Goal: Task Accomplishment & Management: Manage account settings

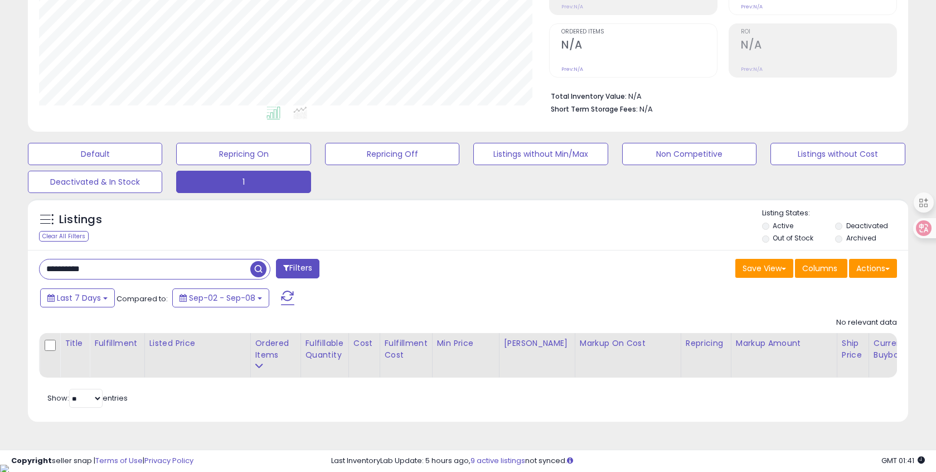
scroll to position [0, 33]
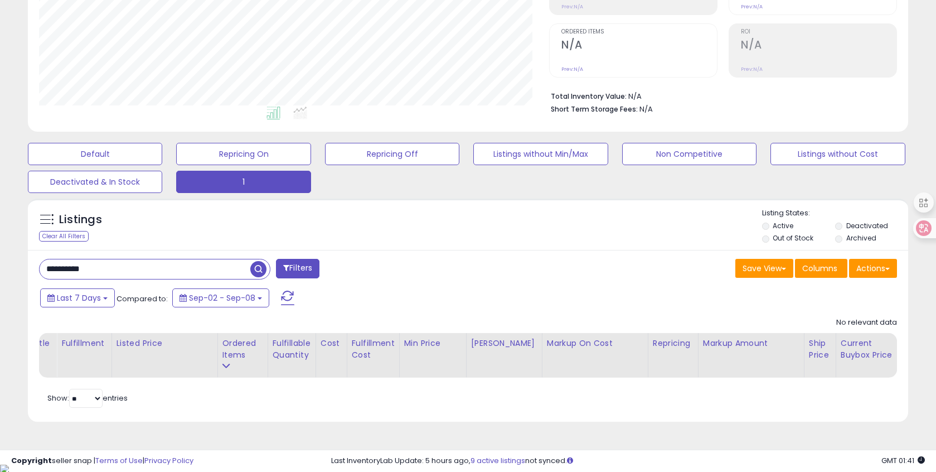
drag, startPoint x: 75, startPoint y: 269, endPoint x: -4, endPoint y: 263, distance: 79.4
click at [0, 263] on html "Unable to login Retrieving listings data.. has not yet accepted the Terms of Us…" at bounding box center [468, 27] width 936 height 472
type input "**********"
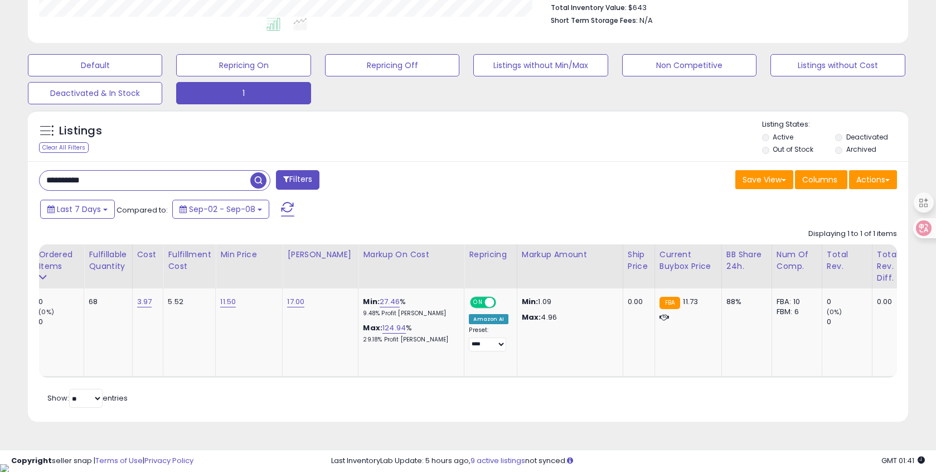
scroll to position [0, 0]
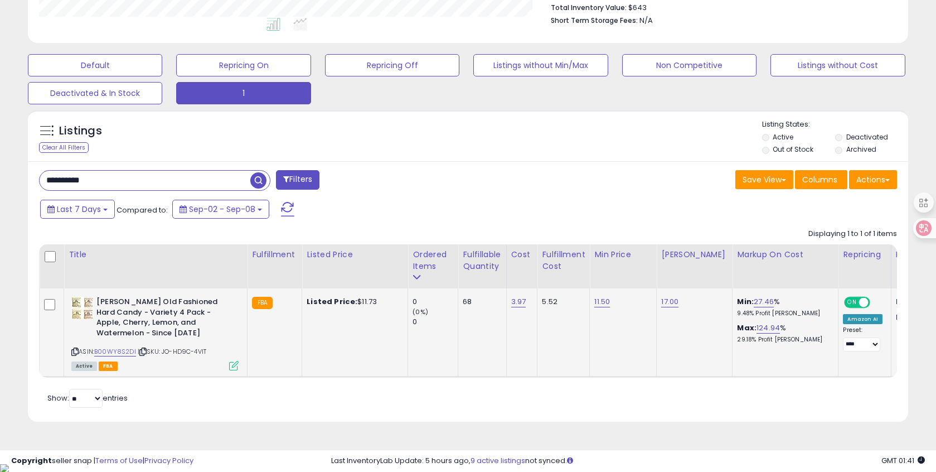
click at [234, 368] on icon at bounding box center [233, 365] width 9 height 9
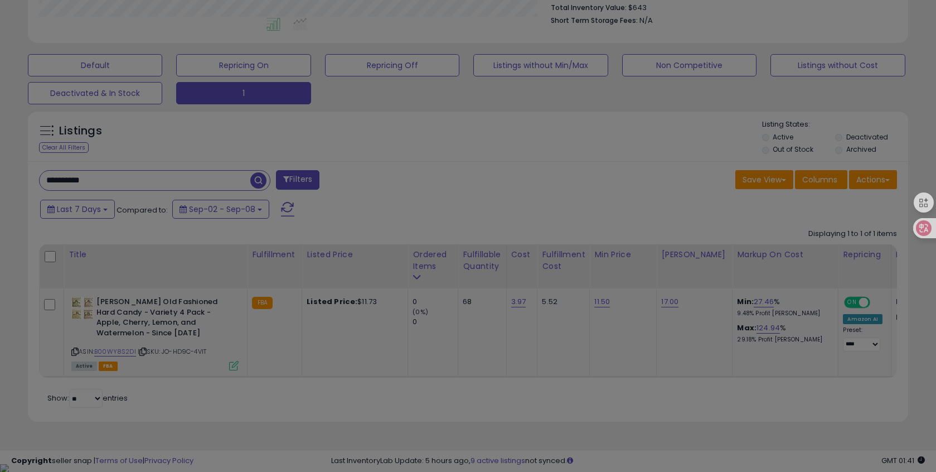
scroll to position [229, 515]
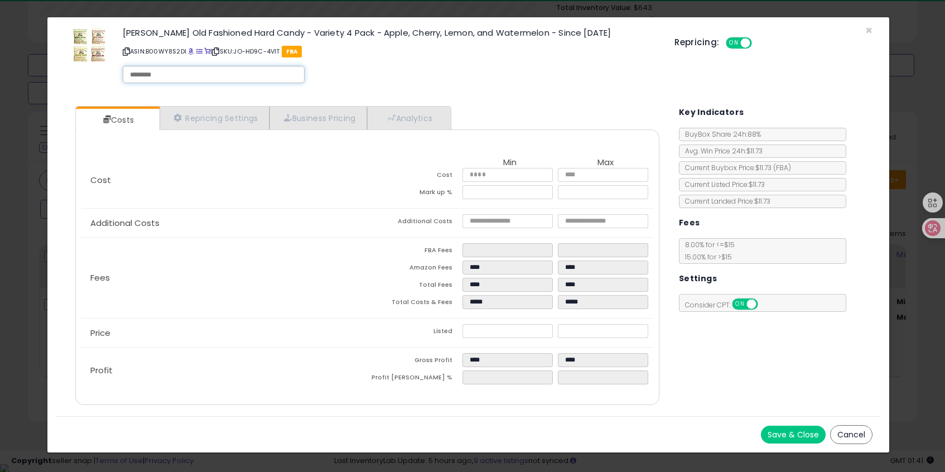
click at [138, 71] on input "text" at bounding box center [213, 75] width 167 height 10
type input "******"
click at [356, 90] on div "× Close [PERSON_NAME] Old Fashioned Hard Candy - Variety 4 Pack - Apple, Cherry…" at bounding box center [468, 57] width 825 height 80
click at [771, 435] on button "Save & Close" at bounding box center [793, 434] width 65 height 18
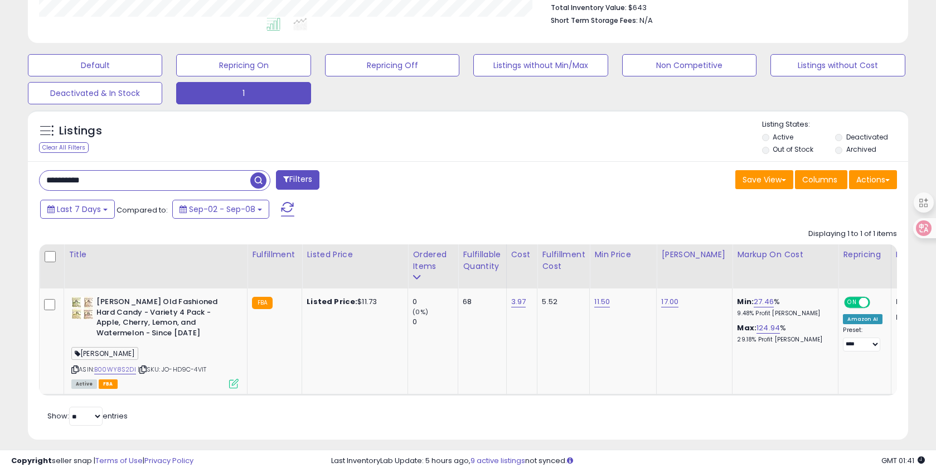
drag, startPoint x: 14, startPoint y: 166, endPoint x: -4, endPoint y: 164, distance: 19.0
paste input "text"
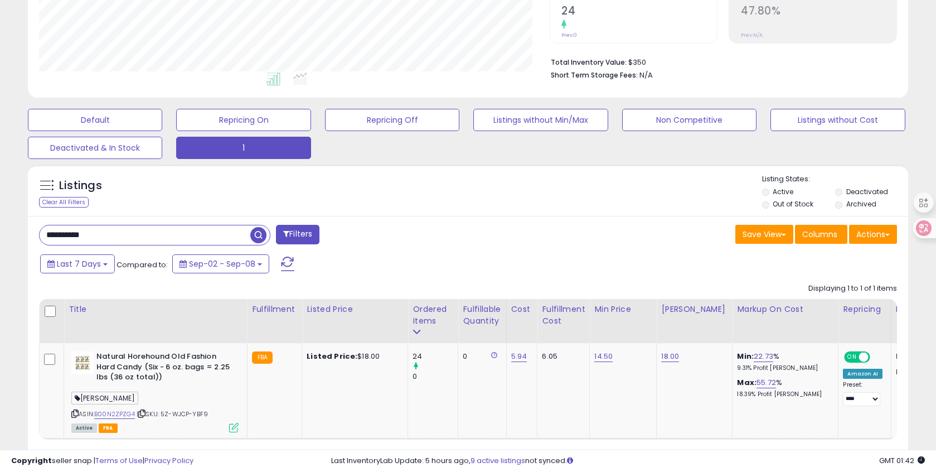
drag, startPoint x: 112, startPoint y: 232, endPoint x: -4, endPoint y: 213, distance: 117.5
paste input "text"
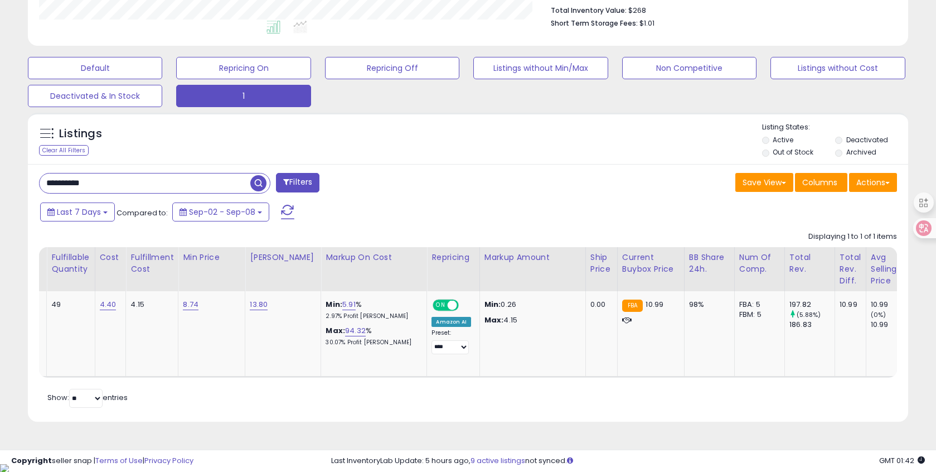
scroll to position [0, 425]
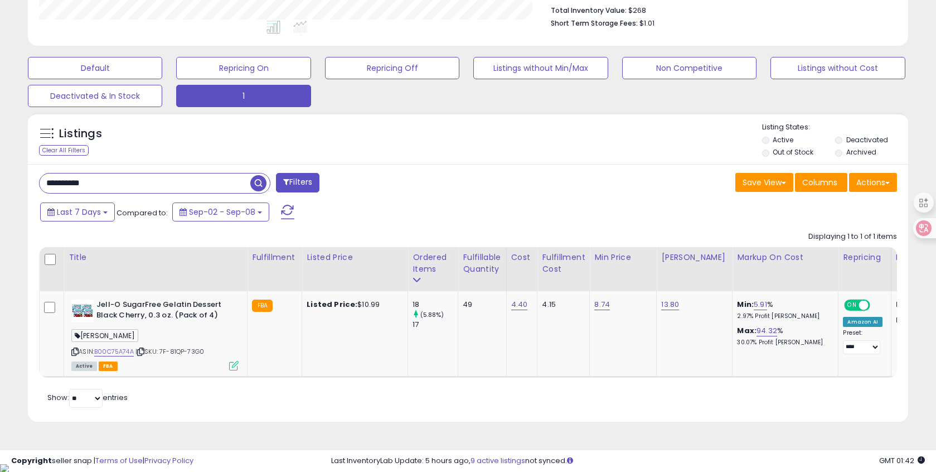
drag, startPoint x: 80, startPoint y: 177, endPoint x: -4, endPoint y: 163, distance: 85.4
paste input "text"
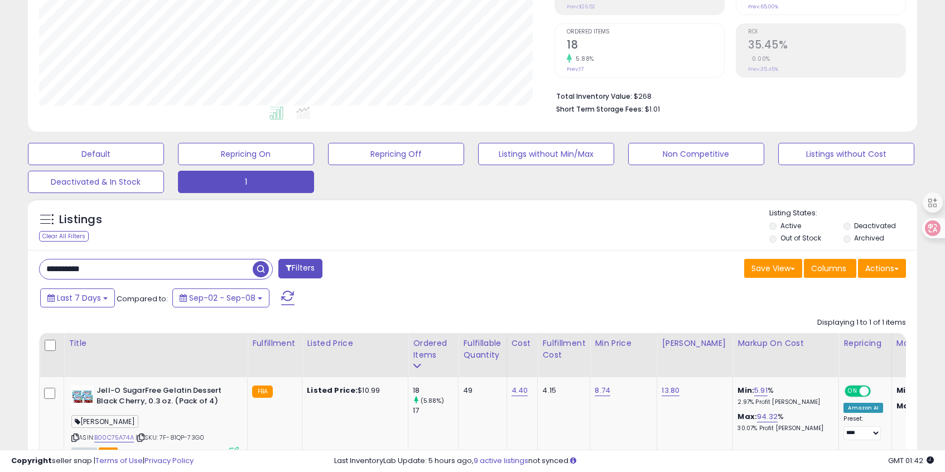
scroll to position [557350, 557063]
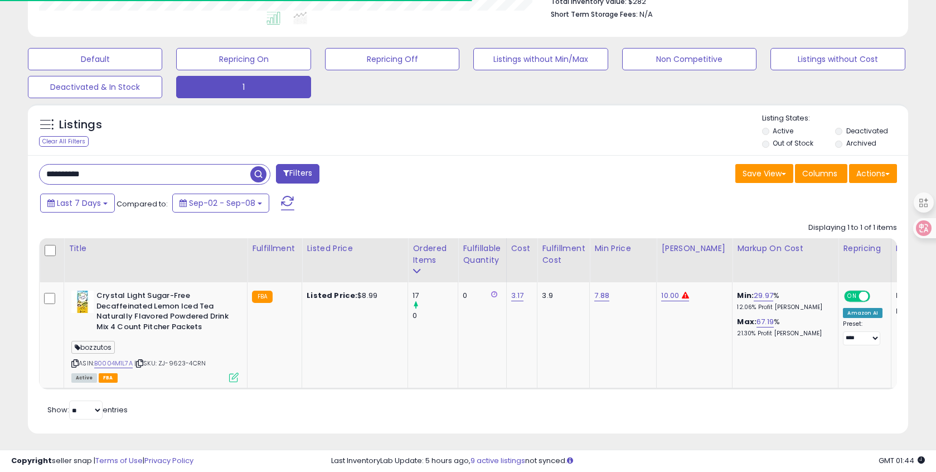
drag, startPoint x: 110, startPoint y: 173, endPoint x: 3, endPoint y: 175, distance: 107.6
click at [3, 175] on div "**********" at bounding box center [468, 104] width 936 height 742
paste input "text"
type input "**********"
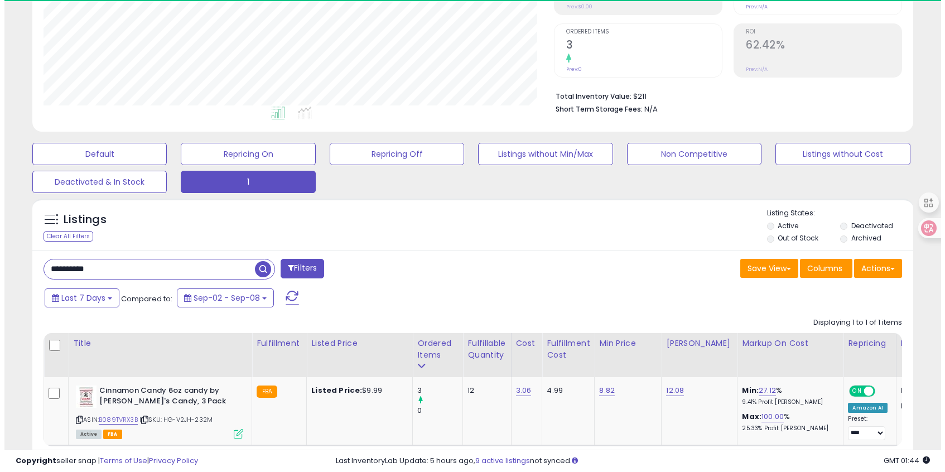
scroll to position [229, 510]
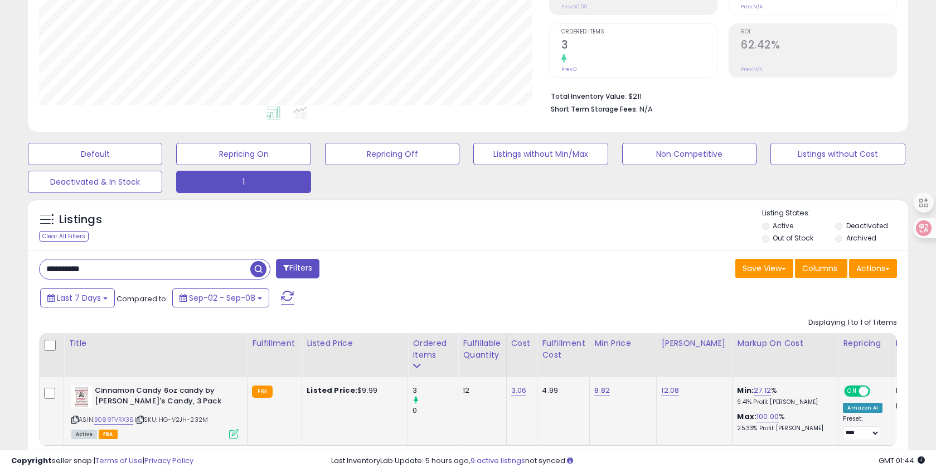
click at [234, 436] on icon at bounding box center [233, 433] width 9 height 9
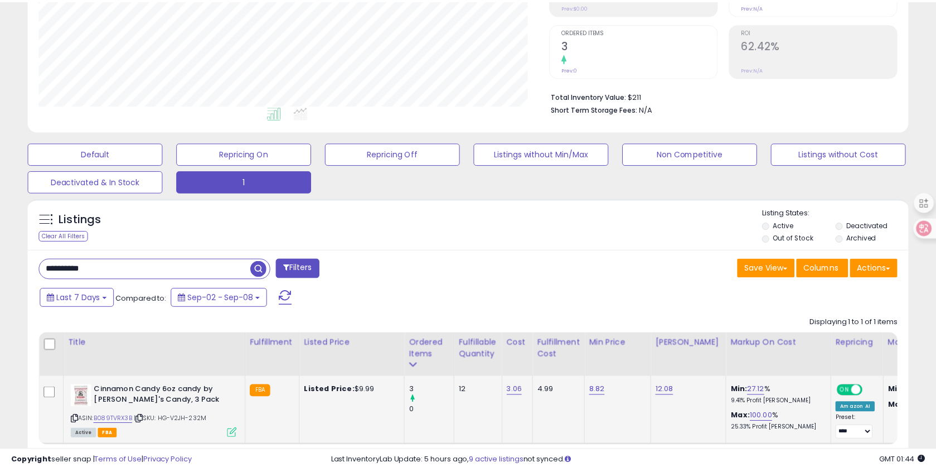
scroll to position [229, 515]
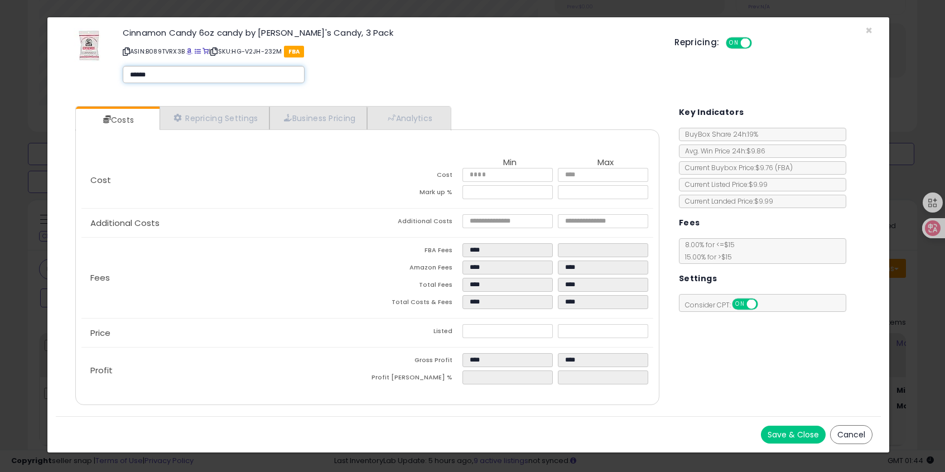
type input "******"
click at [771, 429] on button "Save & Close" at bounding box center [793, 434] width 65 height 18
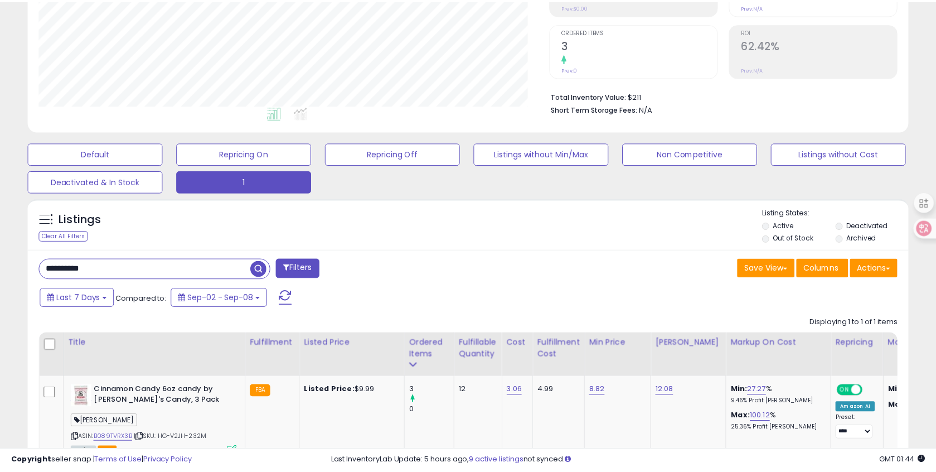
scroll to position [557350, 557068]
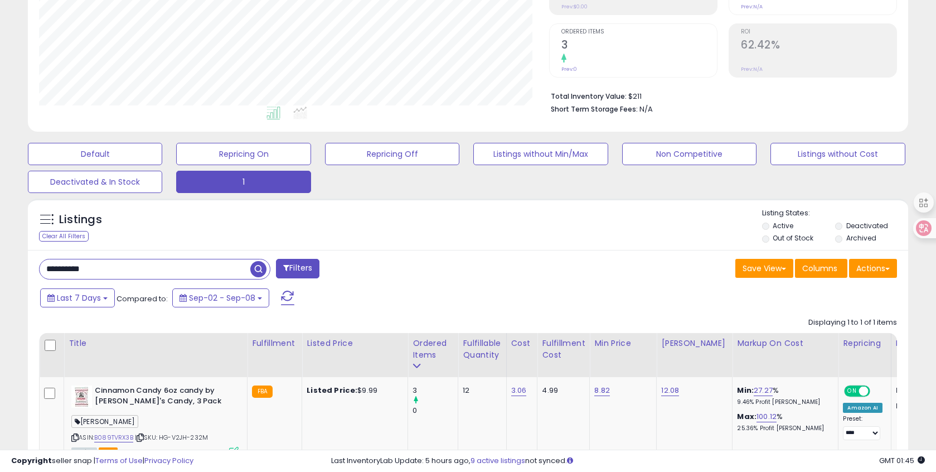
drag, startPoint x: 113, startPoint y: 263, endPoint x: -4, endPoint y: 243, distance: 118.8
click at [0, 243] on html "Unable to login Retrieving listings data.. has not yet accepted the Terms of Us…" at bounding box center [468, 27] width 936 height 472
paste input "text"
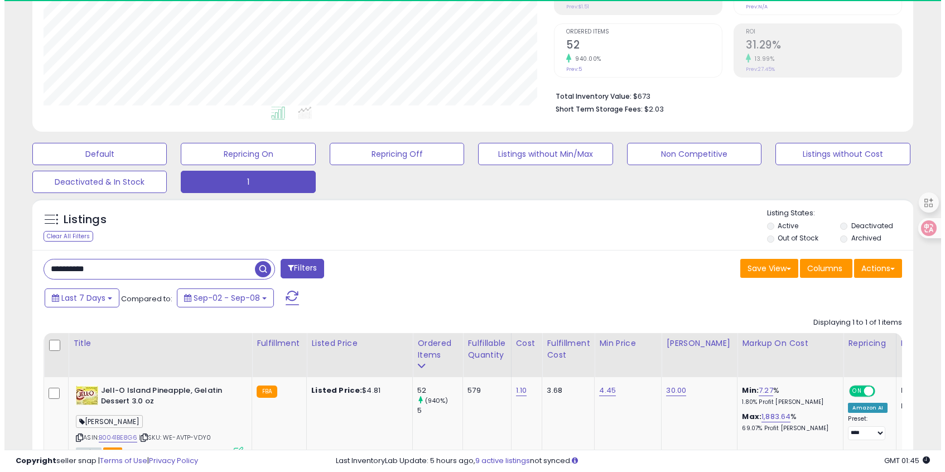
scroll to position [229, 510]
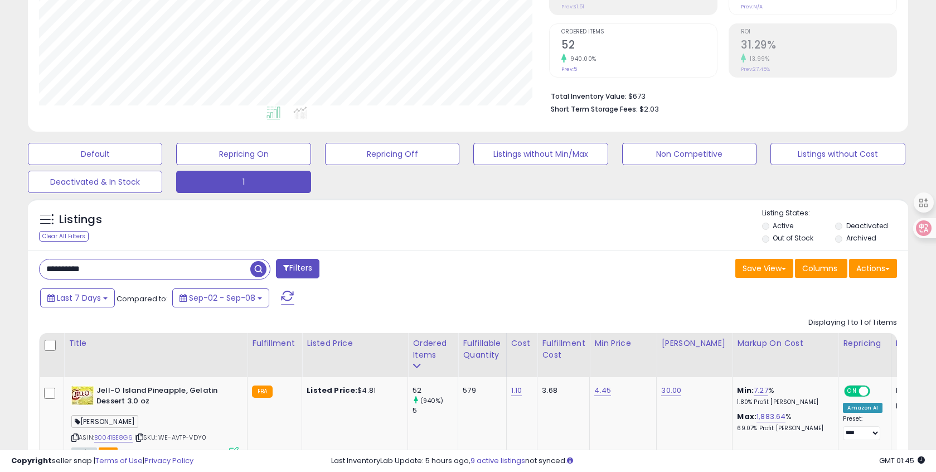
drag, startPoint x: 112, startPoint y: 260, endPoint x: -2, endPoint y: 259, distance: 113.8
click at [0, 259] on html "Unable to login Retrieving listings data.. has not yet accepted the Terms of Us…" at bounding box center [468, 27] width 936 height 472
drag, startPoint x: 100, startPoint y: 268, endPoint x: -4, endPoint y: 262, distance: 105.0
click at [0, 262] on html "Unable to login Retrieving listings data.. has not yet accepted the Terms of Us…" at bounding box center [468, 27] width 936 height 472
paste input "text"
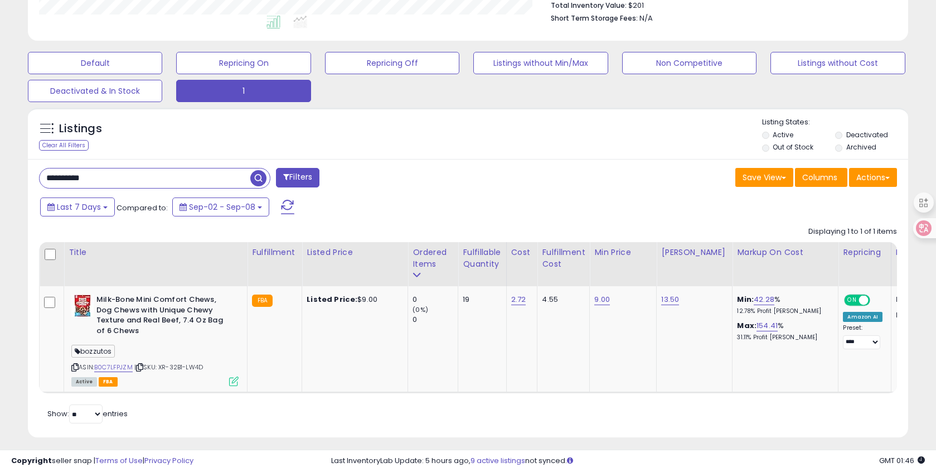
drag, startPoint x: 124, startPoint y: 180, endPoint x: -4, endPoint y: 167, distance: 128.8
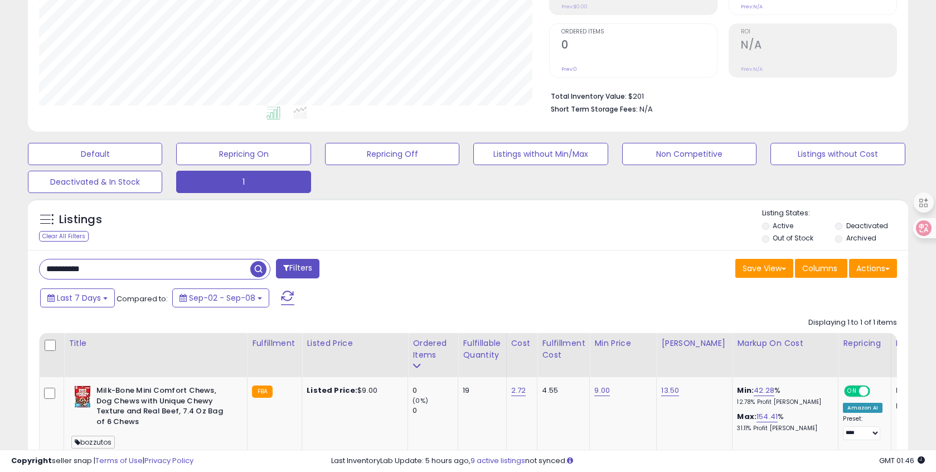
drag, startPoint x: 122, startPoint y: 268, endPoint x: 22, endPoint y: 263, distance: 99.9
click at [22, 263] on div "Listings Clear All Filters" at bounding box center [468, 367] width 897 height 349
paste input "text"
drag, startPoint x: 119, startPoint y: 273, endPoint x: 27, endPoint y: 264, distance: 92.4
click at [28, 265] on div "**********" at bounding box center [468, 384] width 880 height 268
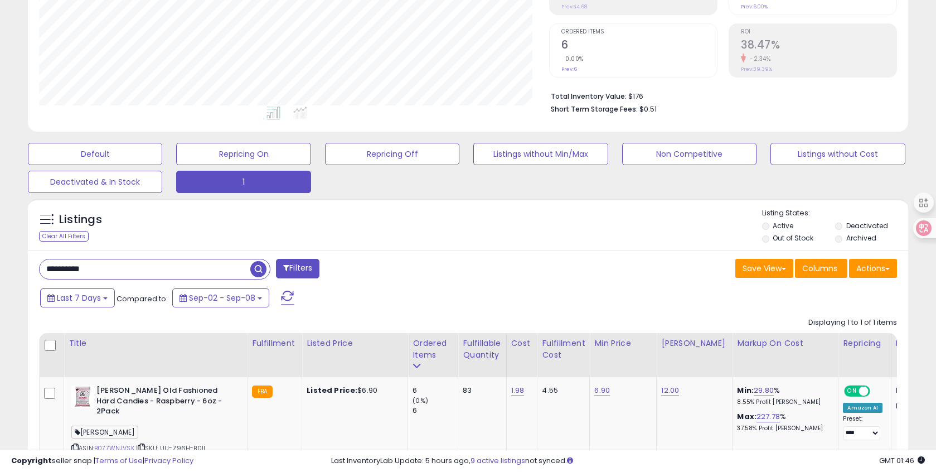
paste input "text"
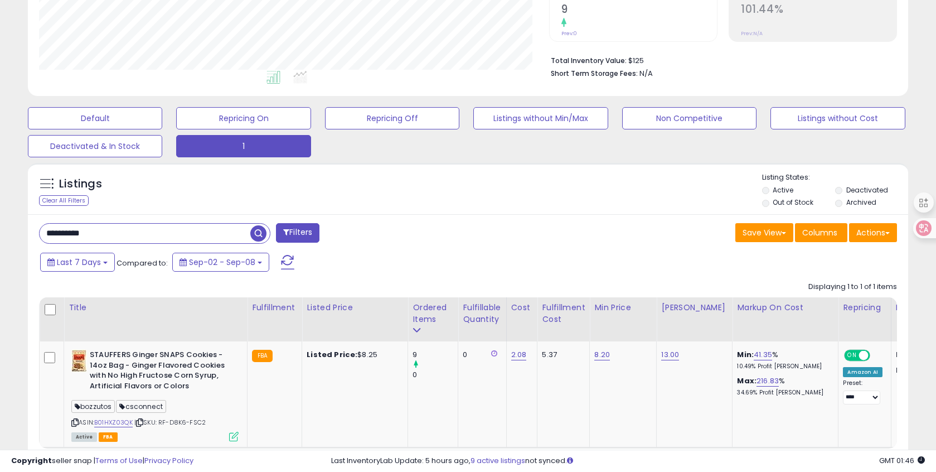
scroll to position [245, 0]
drag, startPoint x: 112, startPoint y: 232, endPoint x: -4, endPoint y: 211, distance: 117.8
paste input "text"
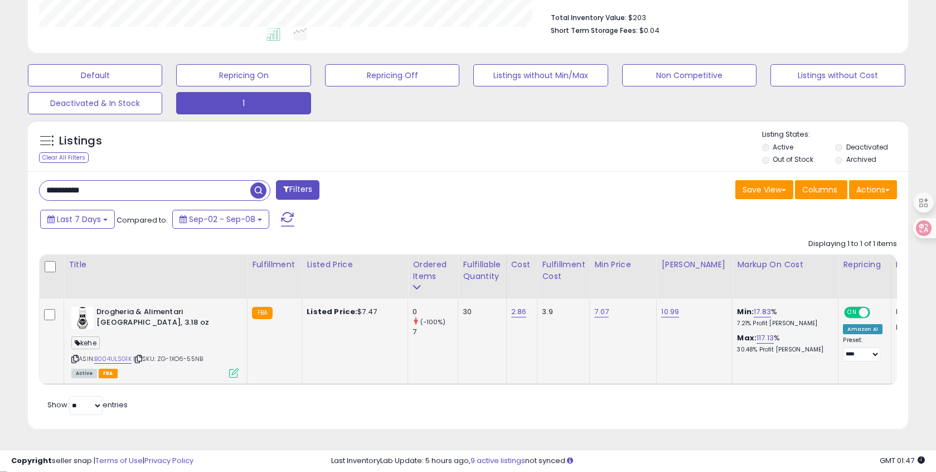
scroll to position [229, 510]
drag, startPoint x: 112, startPoint y: 188, endPoint x: -4, endPoint y: 182, distance: 116.7
paste input "text"
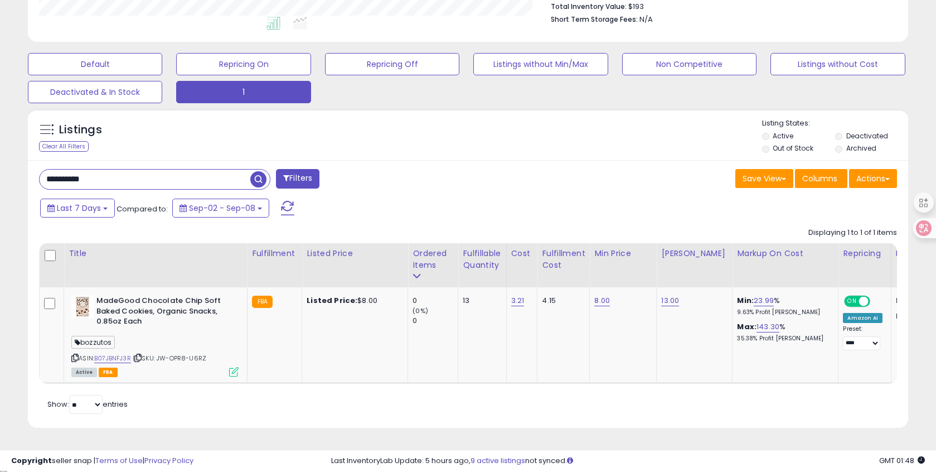
drag, startPoint x: 114, startPoint y: 173, endPoint x: -4, endPoint y: 165, distance: 118.5
paste input "text"
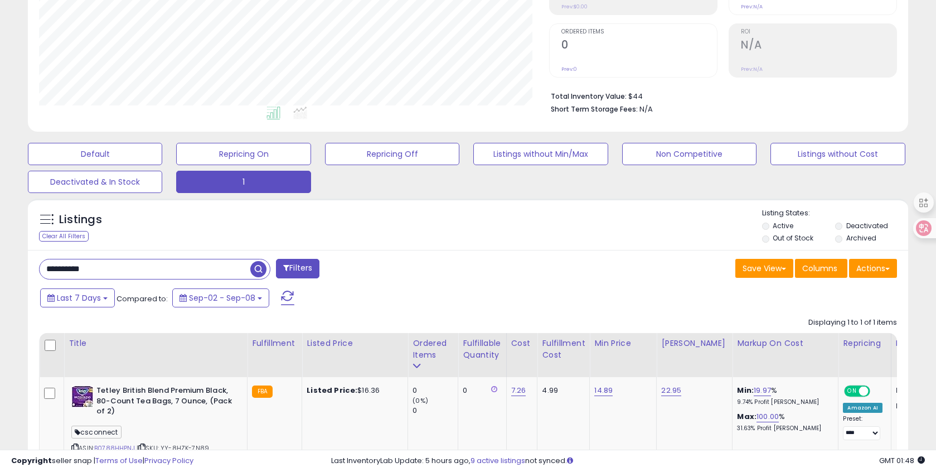
drag, startPoint x: 90, startPoint y: 269, endPoint x: -4, endPoint y: 245, distance: 97.2
click at [0, 245] on html "Unable to login Retrieving listings data.. has not yet accepted the Terms of Us…" at bounding box center [468, 27] width 936 height 472
paste input "text"
drag, startPoint x: 114, startPoint y: 267, endPoint x: -4, endPoint y: 260, distance: 118.4
click at [0, 260] on html "Unable to login Retrieving listings data.. has not yet accepted the Terms of Us…" at bounding box center [468, 27] width 936 height 472
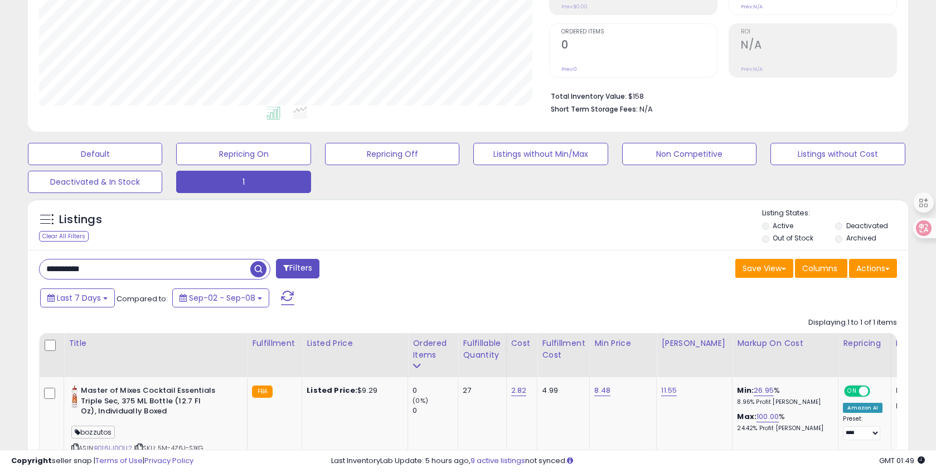
paste input "text"
drag, startPoint x: 125, startPoint y: 271, endPoint x: -4, endPoint y: 248, distance: 132.0
click at [0, 248] on html "Unable to login Retrieving listings data.. has not yet accepted the Terms of Us…" at bounding box center [468, 27] width 936 height 472
paste input "text"
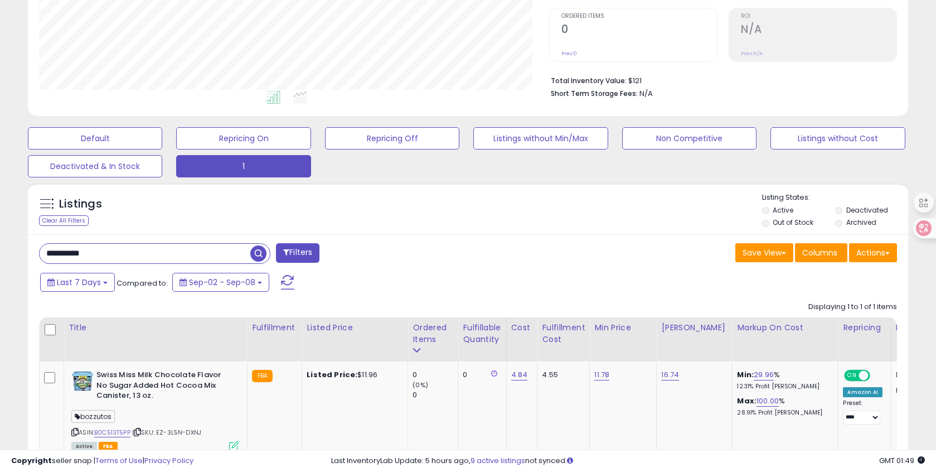
scroll to position [305, 0]
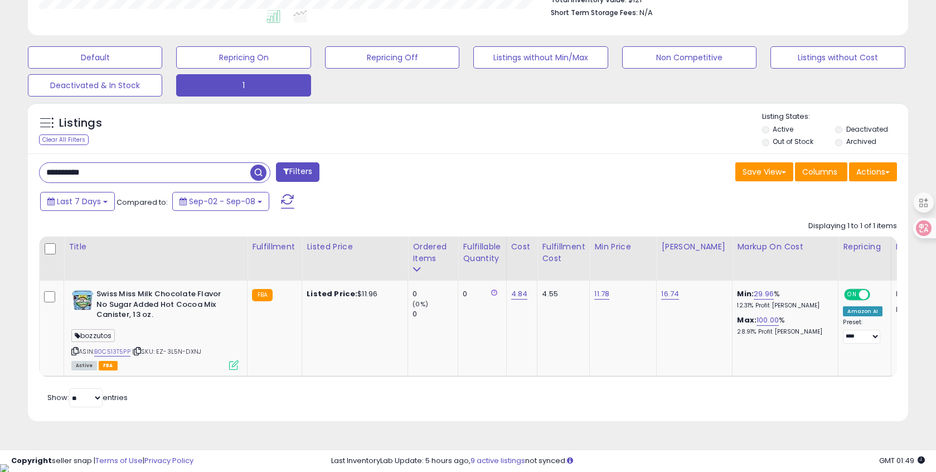
drag, startPoint x: 110, startPoint y: 175, endPoint x: -4, endPoint y: 147, distance: 118.1
paste input "text"
type input "**********"
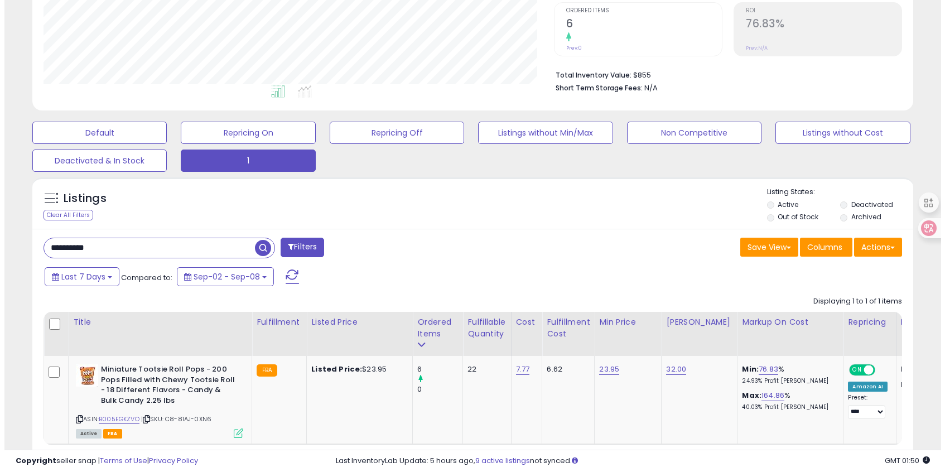
scroll to position [230, 0]
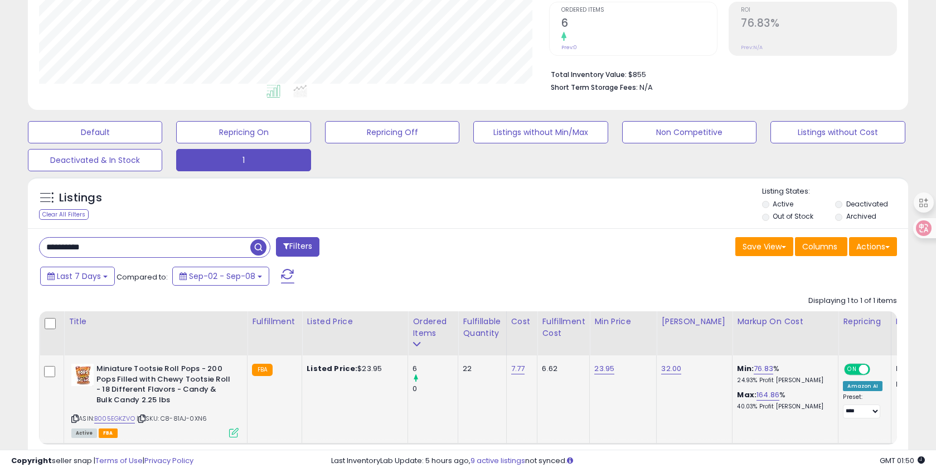
click at [229, 431] on div "Active FBA" at bounding box center [154, 432] width 167 height 8
click at [234, 430] on icon at bounding box center [233, 432] width 9 height 9
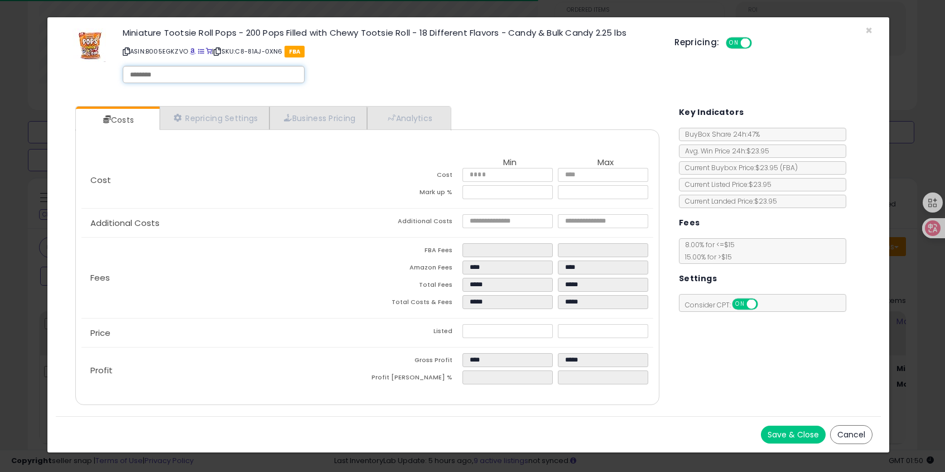
click at [172, 81] on div at bounding box center [214, 74] width 182 height 17
type input "******"
click at [374, 64] on div "Miniature Tootsie Roll Pops - 200 Pops Filled with Chewy Tootsie Roll - 18 Diff…" at bounding box center [389, 58] width 551 height 64
click at [776, 436] on button "Save & Close" at bounding box center [793, 434] width 65 height 18
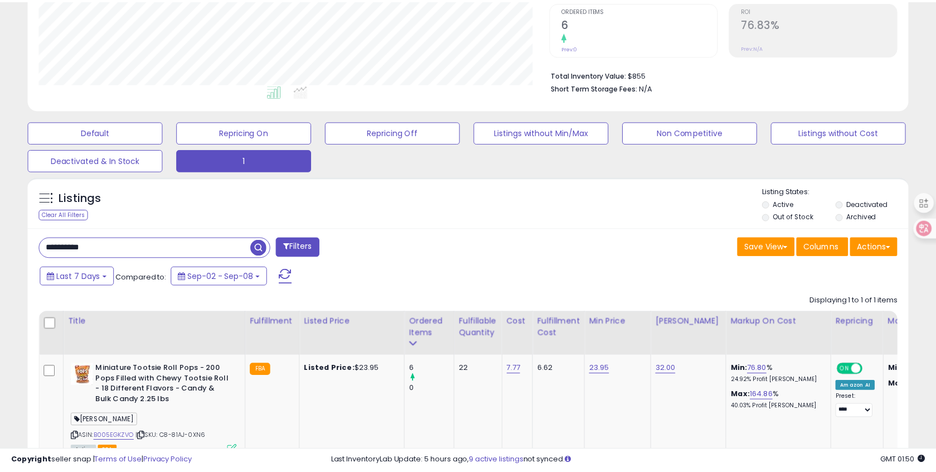
scroll to position [557350, 557068]
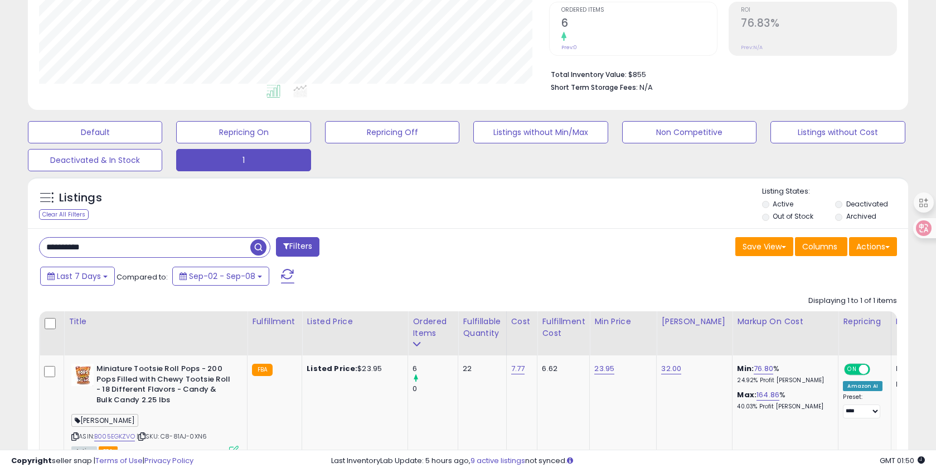
drag, startPoint x: 124, startPoint y: 249, endPoint x: -4, endPoint y: 229, distance: 129.9
click at [0, 229] on html "Unable to login Retrieving listings data.. has not yet accepted the Terms of Us…" at bounding box center [468, 6] width 936 height 472
paste input "text"
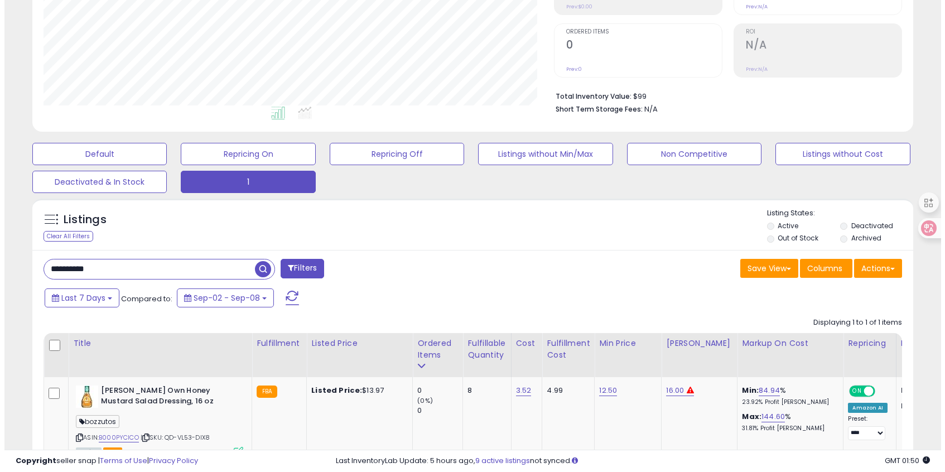
scroll to position [229, 510]
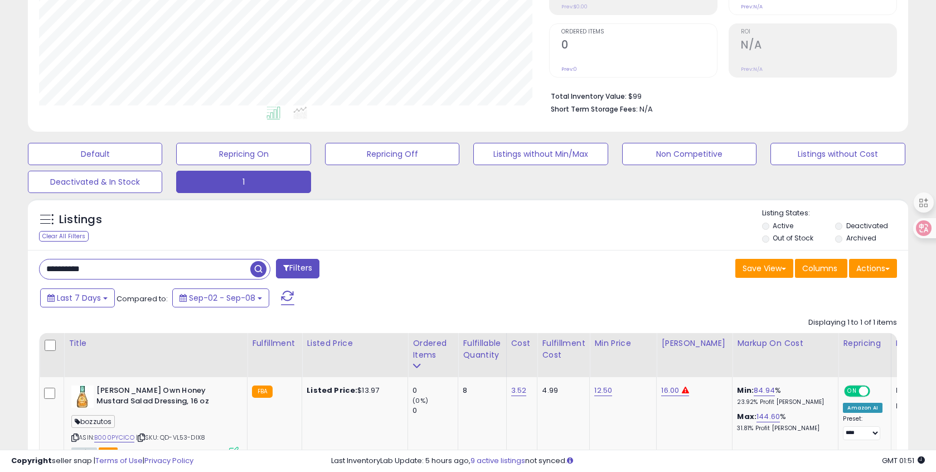
drag, startPoint x: 132, startPoint y: 268, endPoint x: -4, endPoint y: 253, distance: 137.4
click at [0, 253] on html "Unable to login Retrieving listings data.. has not yet accepted the Terms of Us…" at bounding box center [468, 27] width 936 height 472
paste input "text"
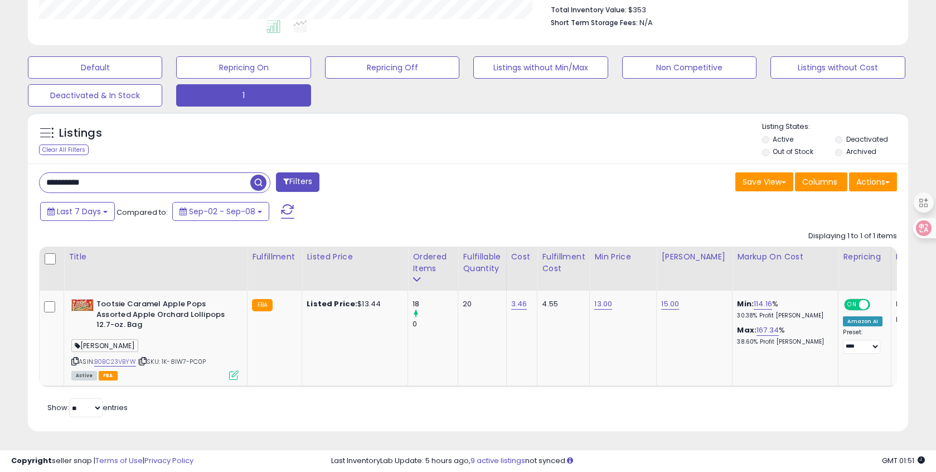
drag, startPoint x: 115, startPoint y: 184, endPoint x: -4, endPoint y: 165, distance: 120.8
paste input "text"
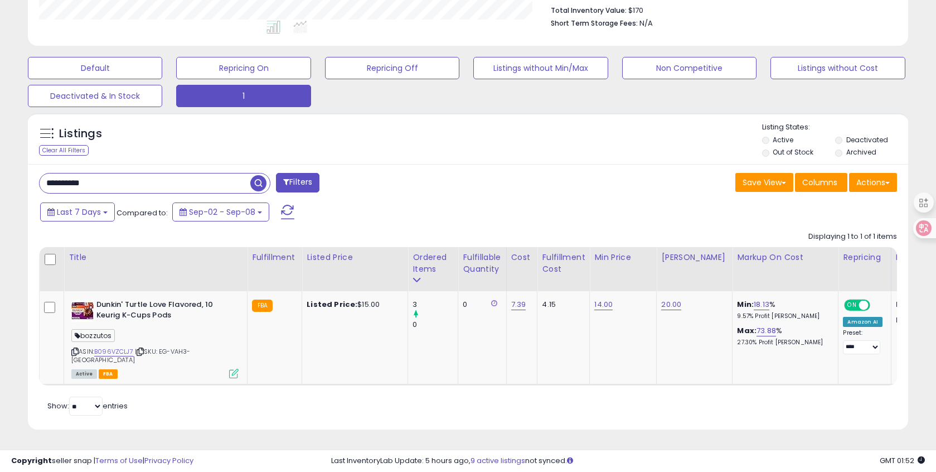
drag, startPoint x: 108, startPoint y: 186, endPoint x: -4, endPoint y: 169, distance: 113.3
paste input "text"
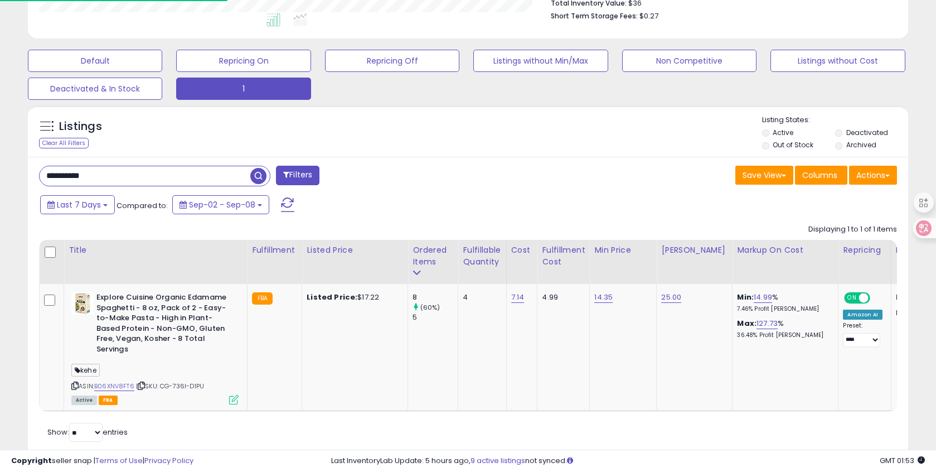
drag, startPoint x: 124, startPoint y: 175, endPoint x: -4, endPoint y: 164, distance: 128.6
paste input "text"
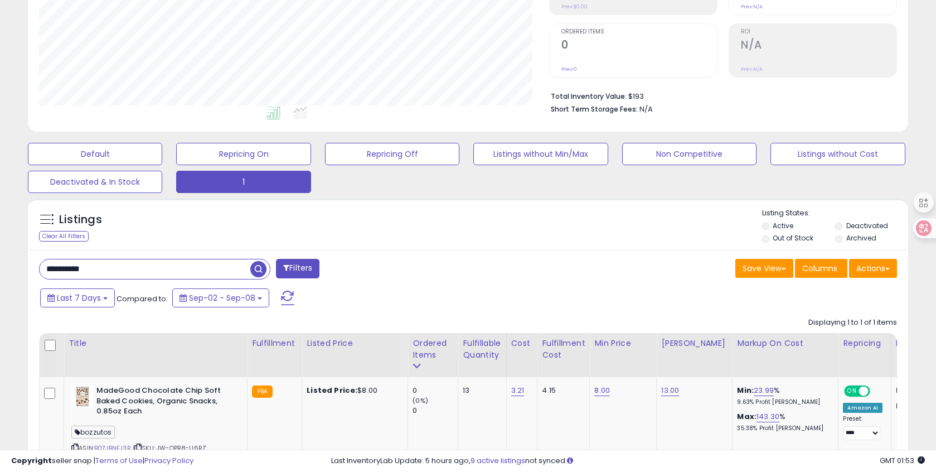
drag, startPoint x: 115, startPoint y: 265, endPoint x: -4, endPoint y: 253, distance: 120.0
click at [0, 253] on html "Unable to login Retrieving listings data.. has not yet accepted the Terms of Us…" at bounding box center [468, 27] width 936 height 472
paste input "text"
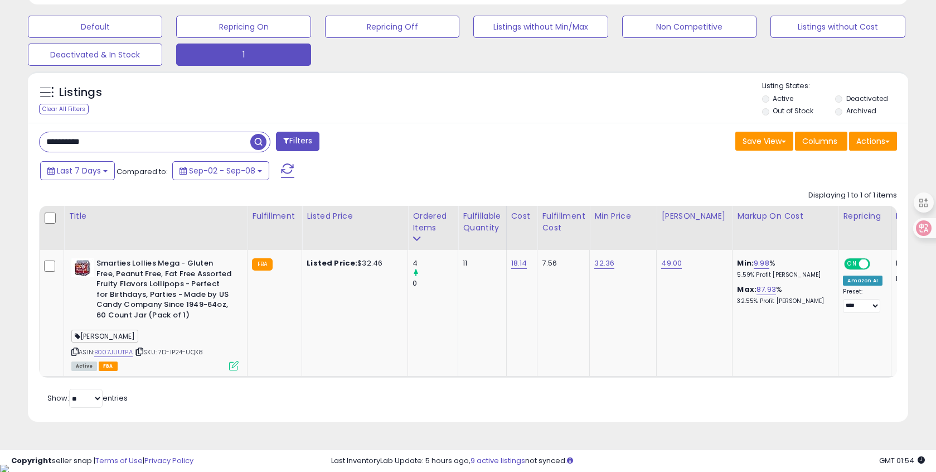
drag, startPoint x: 114, startPoint y: 139, endPoint x: -4, endPoint y: 133, distance: 118.9
paste input "text"
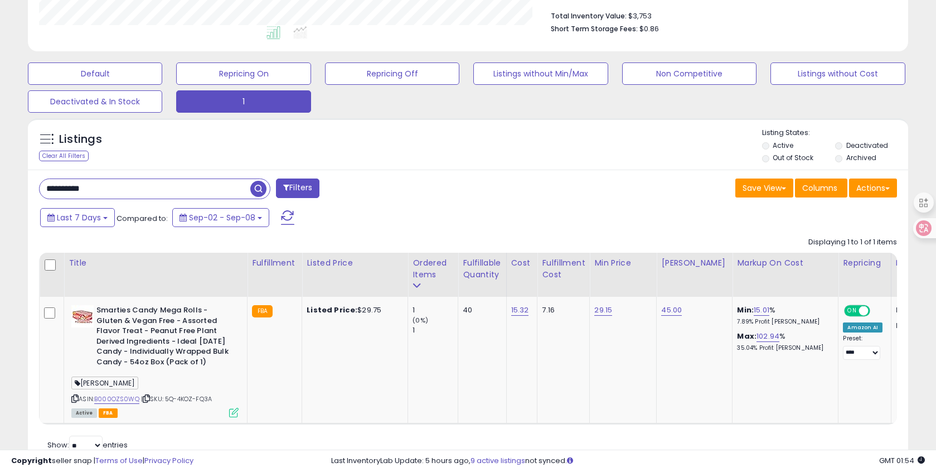
scroll to position [308, 0]
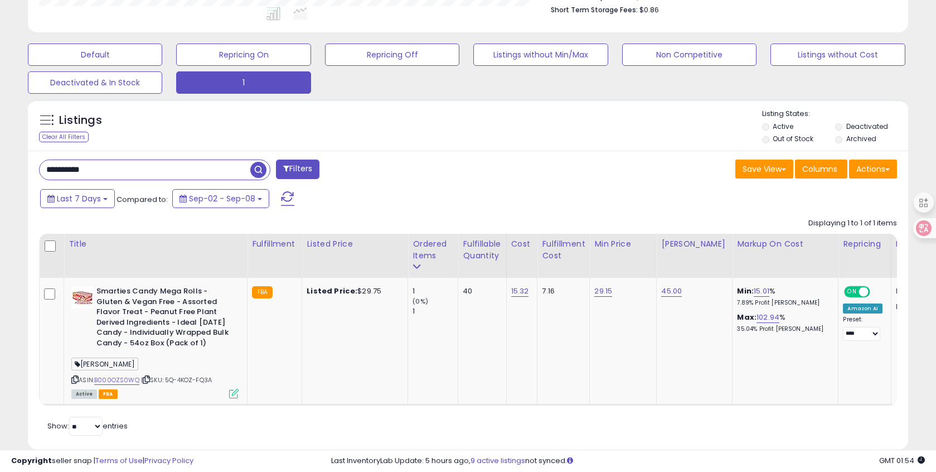
drag, startPoint x: 108, startPoint y: 169, endPoint x: -4, endPoint y: 155, distance: 113.5
paste input "text"
type input "**********"
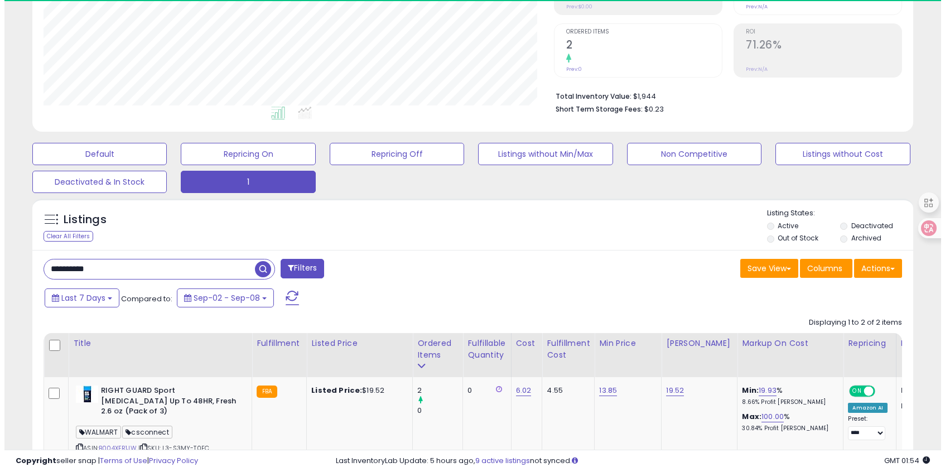
scroll to position [229, 510]
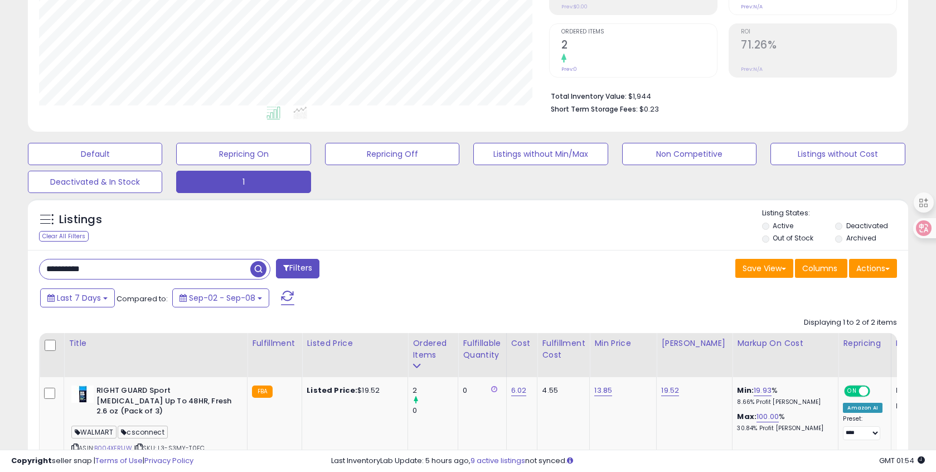
drag, startPoint x: 101, startPoint y: 272, endPoint x: -4, endPoint y: 258, distance: 106.8
click at [0, 258] on html "Unable to login Retrieving listings data.. has not yet accepted the Terms of Us…" at bounding box center [468, 27] width 936 height 472
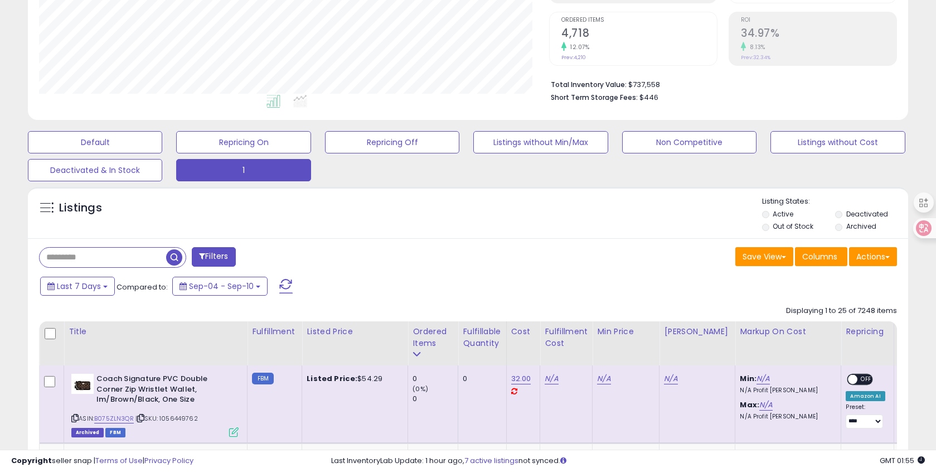
scroll to position [229, 510]
